Goal: Transaction & Acquisition: Subscribe to service/newsletter

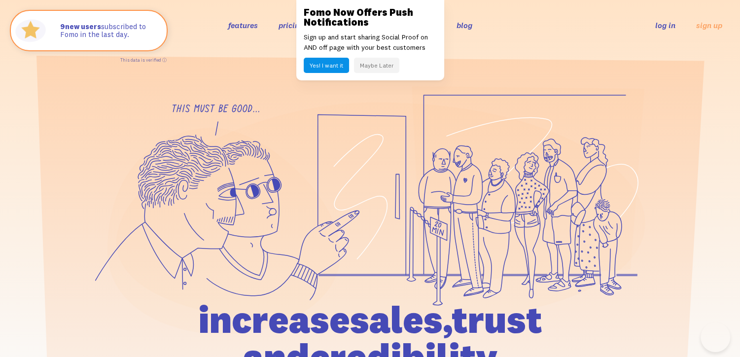
click at [368, 63] on button "Maybe Later" at bounding box center [376, 65] width 45 height 15
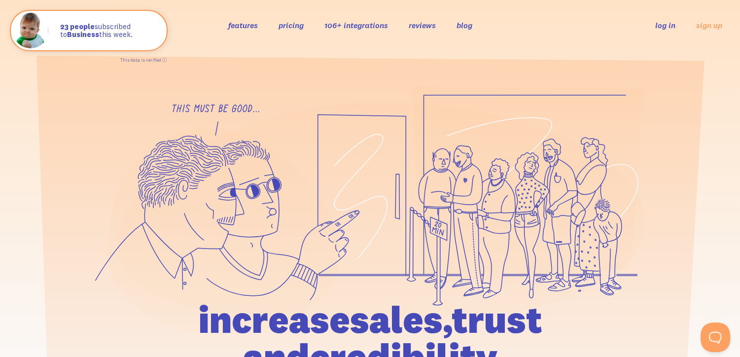
click at [235, 18] on div "features pricing 106+ integrations reviews blog log in sign up log in sign up" at bounding box center [370, 25] width 704 height 27
click at [235, 28] on link "features" at bounding box center [243, 25] width 30 height 10
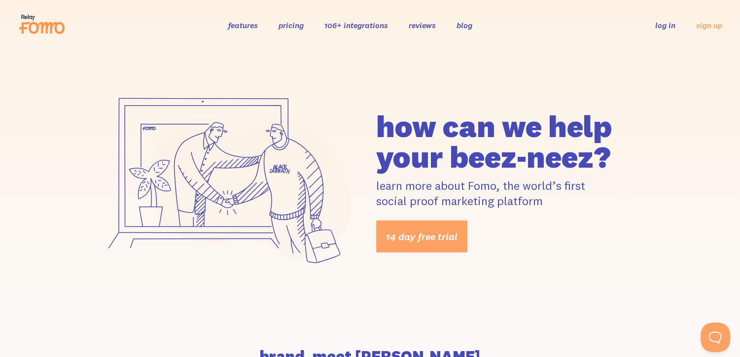
click at [368, 23] on link "106+ integrations" at bounding box center [356, 25] width 64 height 10
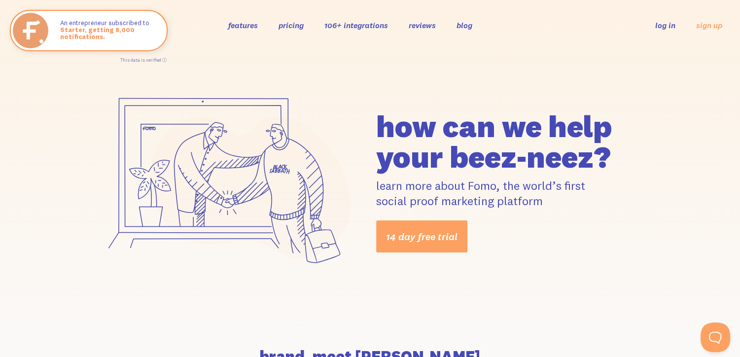
click at [285, 21] on link "pricing" at bounding box center [290, 25] width 25 height 10
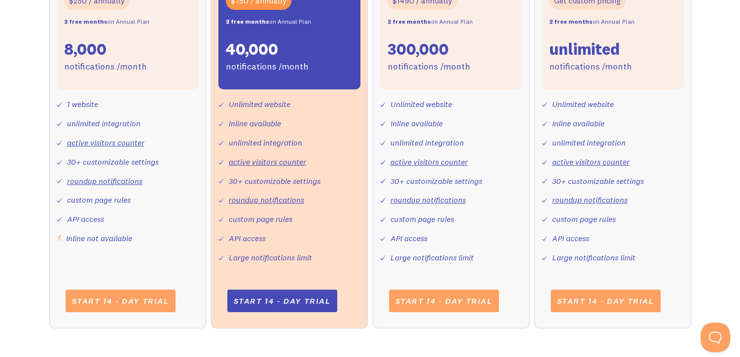
scroll to position [394, 0]
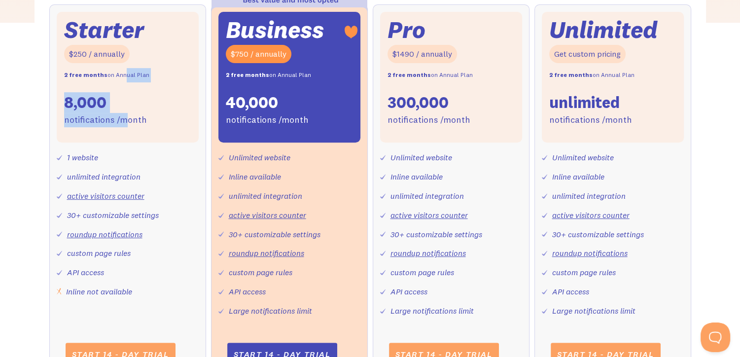
drag, startPoint x: 127, startPoint y: 103, endPoint x: 117, endPoint y: 70, distance: 34.1
click at [117, 70] on div "Starter $250 / annually 2 free months on Annual Plan 8,000 notifications /month" at bounding box center [128, 77] width 142 height 131
drag, startPoint x: 117, startPoint y: 70, endPoint x: 161, endPoint y: 100, distance: 53.0
click at [162, 99] on div "Starter $250 / annually 2 free months on Annual Plan 8,000 notifications /month" at bounding box center [128, 77] width 142 height 131
click at [75, 104] on div "8,000" at bounding box center [85, 102] width 42 height 21
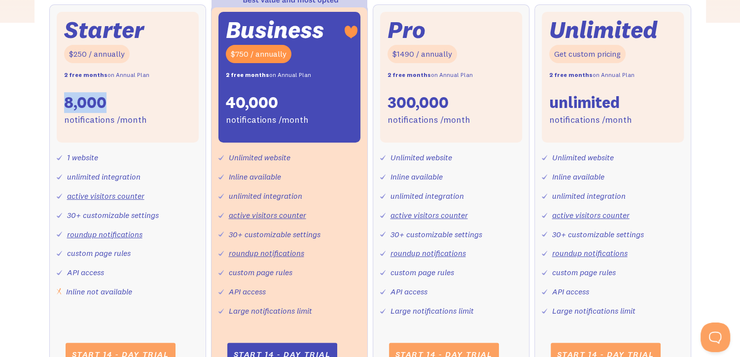
click at [75, 104] on div "8,000" at bounding box center [85, 102] width 42 height 21
drag, startPoint x: 75, startPoint y: 104, endPoint x: 91, endPoint y: 127, distance: 27.7
click at [91, 127] on div "Starter $250 / annually 2 free months on Annual Plan 8,000 notifications /month" at bounding box center [128, 77] width 142 height 131
click at [90, 102] on div "8,000" at bounding box center [85, 102] width 42 height 21
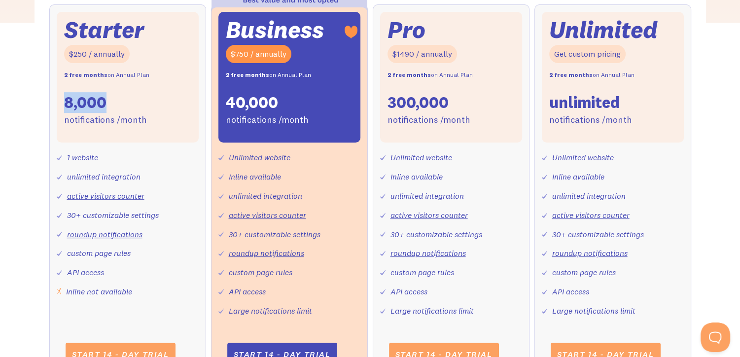
click at [86, 104] on div "8,000" at bounding box center [85, 102] width 42 height 21
click at [78, 60] on div "$250 / annually" at bounding box center [97, 54] width 66 height 18
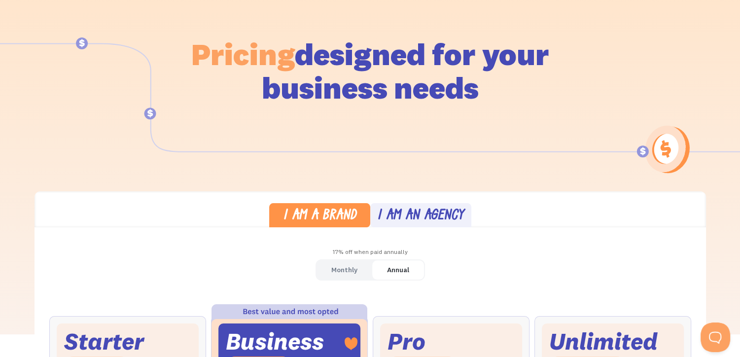
scroll to position [0, 0]
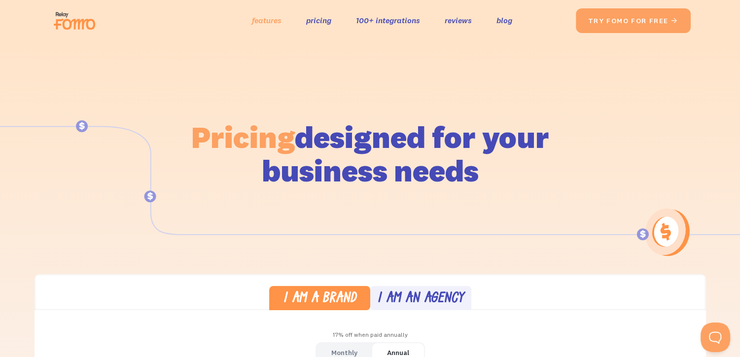
click at [275, 20] on link "features" at bounding box center [267, 20] width 30 height 14
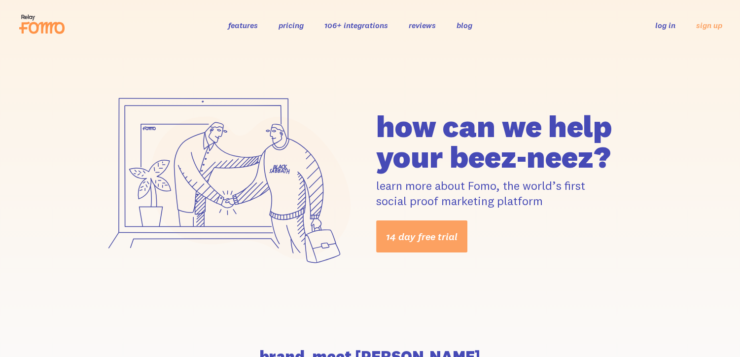
click at [296, 33] on div "features pricing 106+ integrations reviews blog log in sign up log in sign up" at bounding box center [370, 25] width 704 height 27
click at [277, 31] on div "features pricing 106+ integrations reviews blog log in sign up log in sign up" at bounding box center [370, 25] width 704 height 27
click at [288, 29] on link "pricing" at bounding box center [290, 25] width 25 height 10
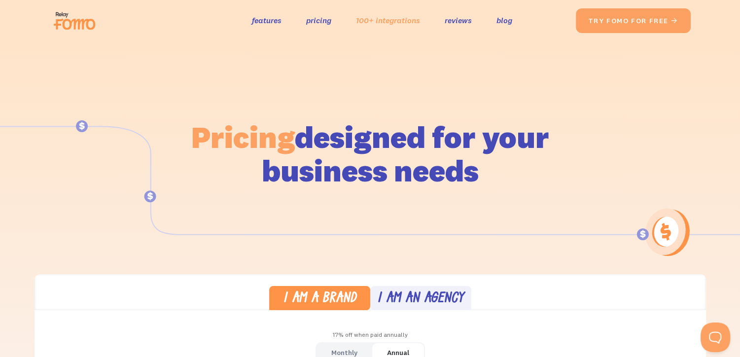
click at [381, 22] on link "100+ integrations" at bounding box center [388, 20] width 64 height 14
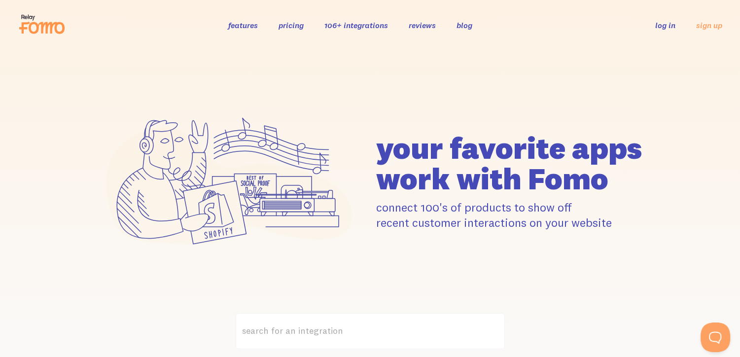
click at [420, 29] on link "reviews" at bounding box center [422, 25] width 27 height 10
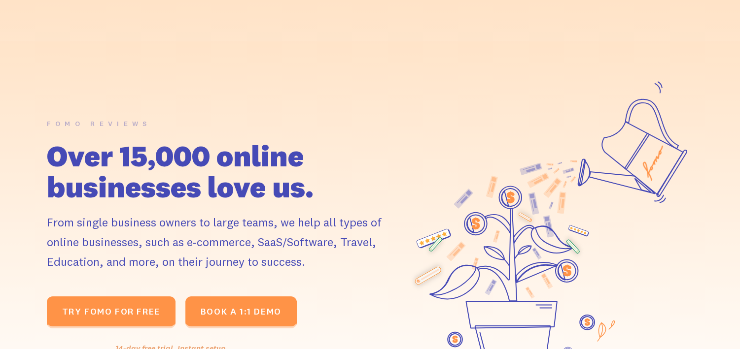
click at [393, 24] on link "100+ integrations" at bounding box center [388, 20] width 64 height 14
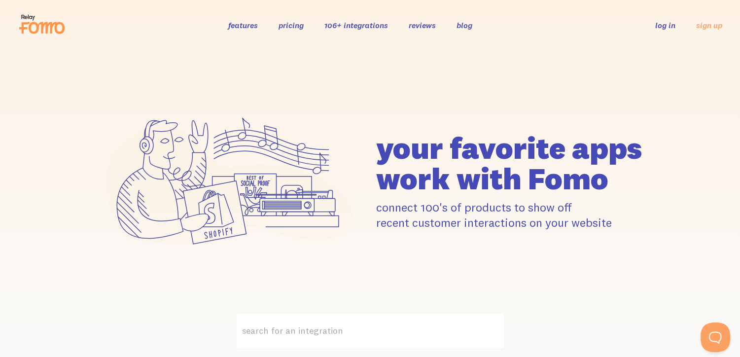
click at [241, 25] on link "features" at bounding box center [243, 25] width 30 height 10
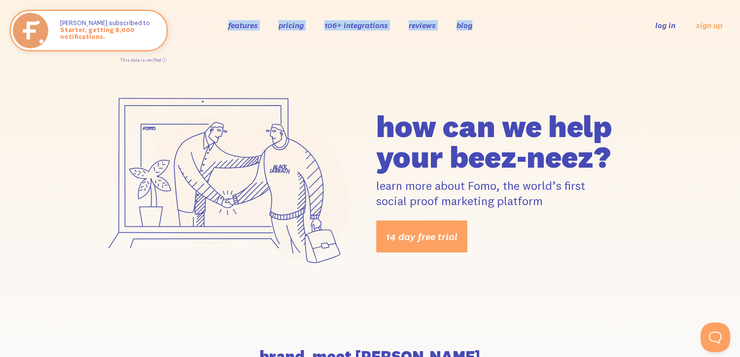
drag, startPoint x: 515, startPoint y: 27, endPoint x: 220, endPoint y: 31, distance: 294.3
click at [220, 31] on div "features pricing 106+ integrations reviews blog log in sign up log in sign up" at bounding box center [370, 25] width 704 height 27
click at [460, 81] on div "how can we help your beez-neez? learn more about Fomo, the world’s first social…" at bounding box center [370, 181] width 740 height 263
drag, startPoint x: 541, startPoint y: 21, endPoint x: 178, endPoint y: 22, distance: 363.2
click at [178, 22] on div "features pricing 106+ integrations reviews blog log in sign up log in sign up" at bounding box center [370, 25] width 704 height 27
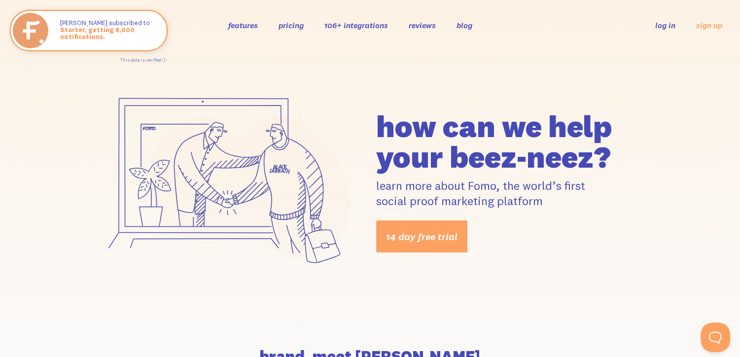
click at [505, 81] on div "how can we help your beez-neez? learn more about Fomo, the world’s first social…" at bounding box center [370, 181] width 740 height 263
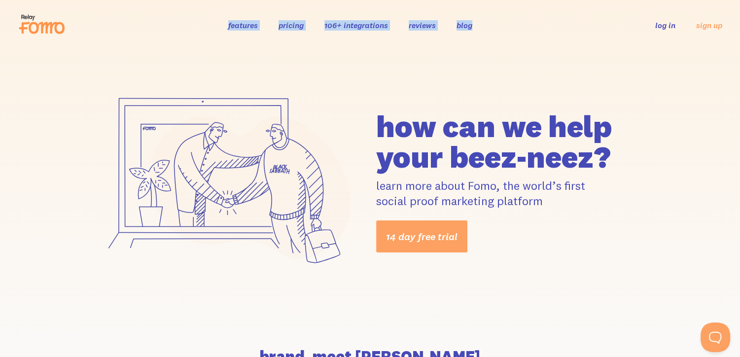
drag, startPoint x: 492, startPoint y: 26, endPoint x: 223, endPoint y: 32, distance: 269.2
click at [223, 32] on div "features pricing 106+ integrations reviews blog log in sign up log in sign up" at bounding box center [370, 25] width 704 height 27
click at [536, 88] on div "how can we help your beez-neez? learn more about Fomo, the world’s first social…" at bounding box center [370, 182] width 562 height 192
click at [341, 21] on link "106+ integrations" at bounding box center [356, 25] width 64 height 10
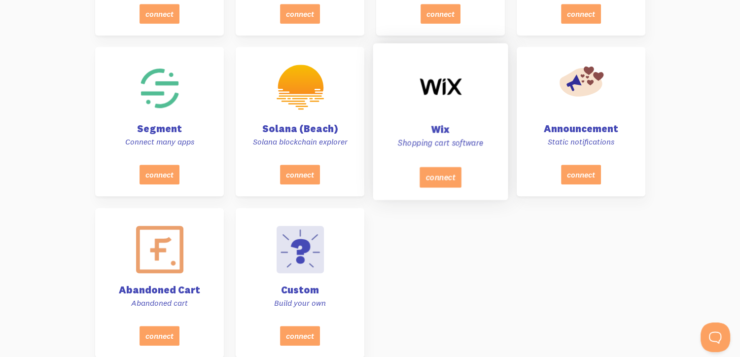
scroll to position [4485, 0]
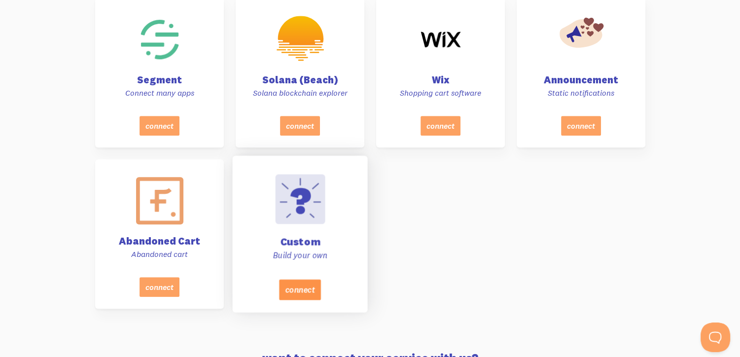
click at [297, 291] on button "connect" at bounding box center [299, 289] width 42 height 21
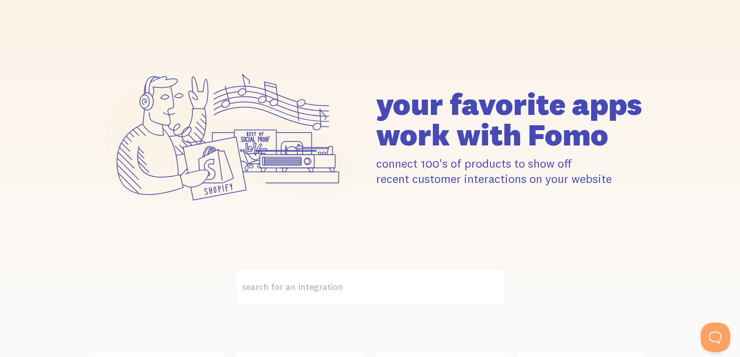
scroll to position [0, 0]
